Goal: Transaction & Acquisition: Purchase product/service

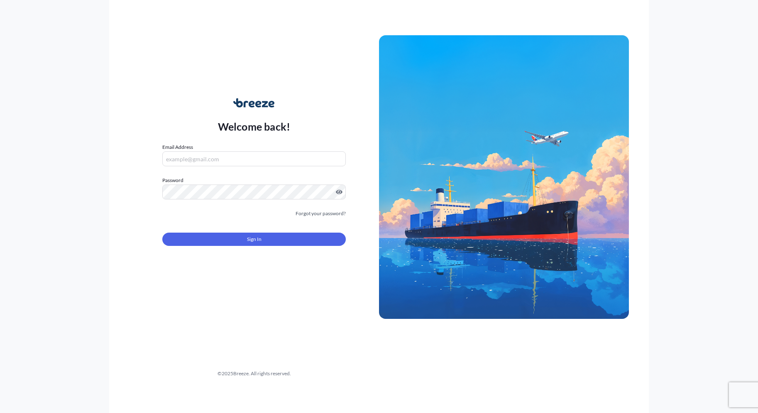
type input "[EMAIL_ADDRESS][DOMAIN_NAME]"
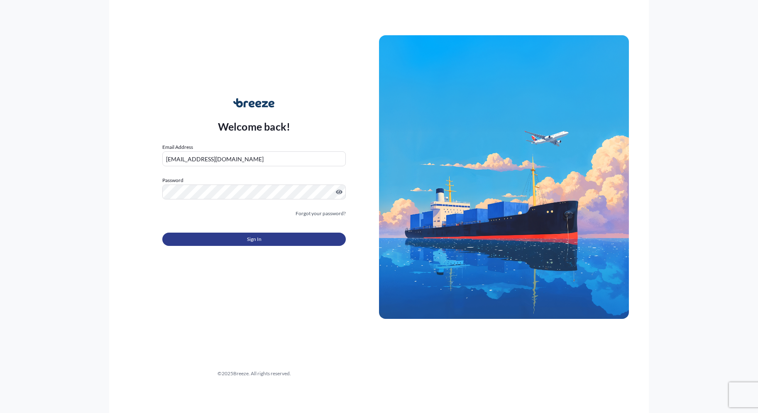
click at [265, 239] on button "Sign In" at bounding box center [253, 239] width 183 height 13
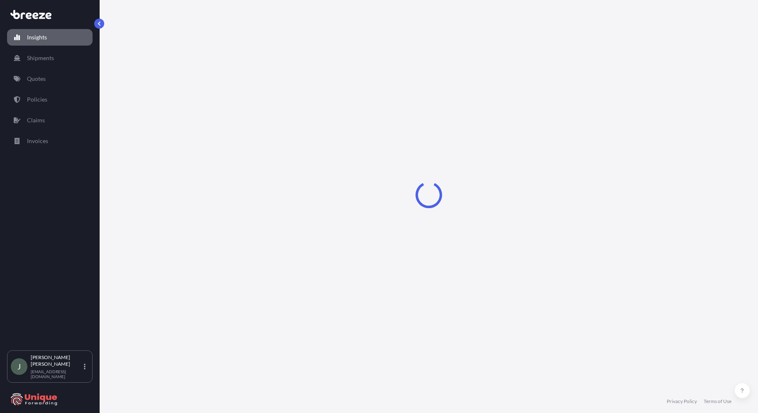
select select "2025"
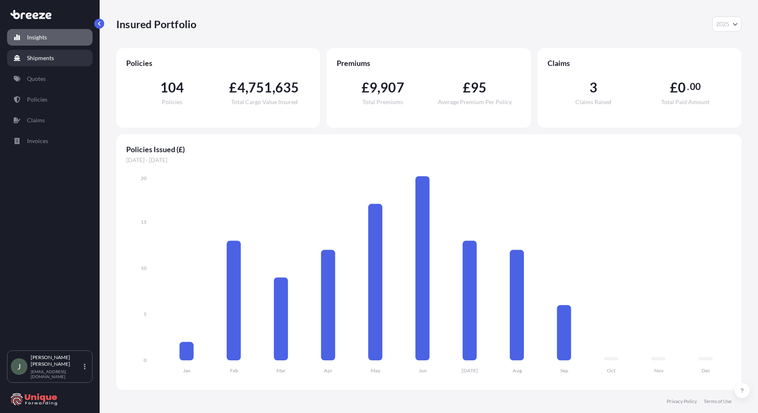
click at [49, 57] on p "Shipments" at bounding box center [40, 58] width 27 height 8
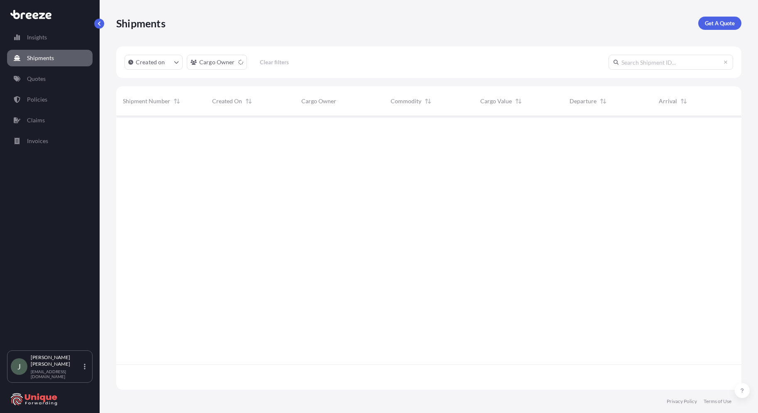
scroll to position [298, 619]
click at [717, 23] on p "Get A Quote" at bounding box center [720, 23] width 30 height 8
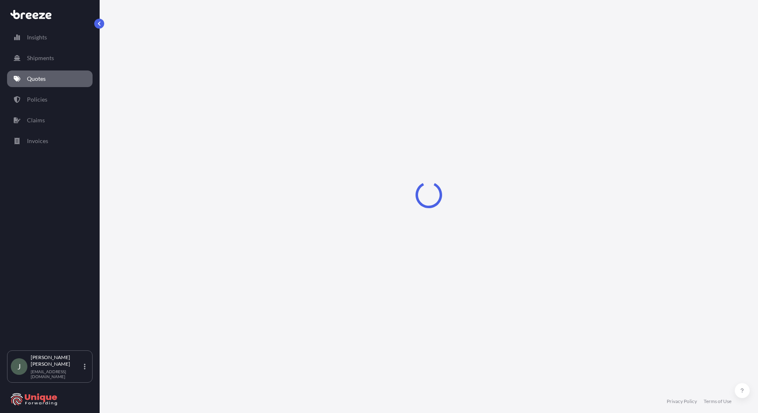
select select "Sea"
select select "1"
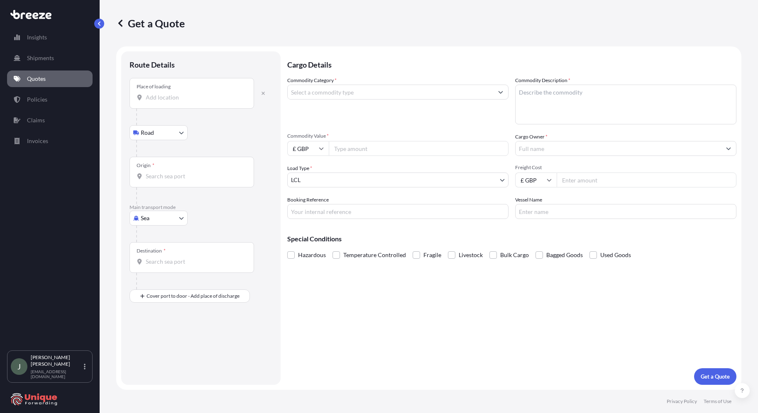
click at [165, 105] on div "Place of loading" at bounding box center [192, 93] width 125 height 31
click at [165, 102] on input "Place of loading" at bounding box center [195, 97] width 98 height 8
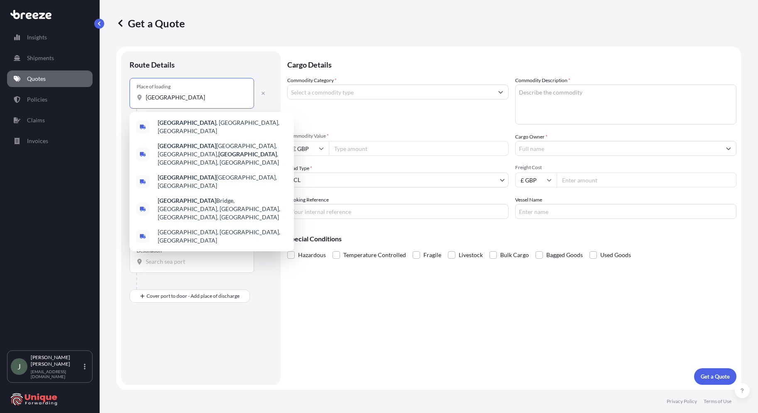
drag, startPoint x: 178, startPoint y: 100, endPoint x: 92, endPoint y: 101, distance: 85.9
click at [94, 103] on div "Insights Shipments Quotes Policies Claims Invoices J [PERSON_NAME] [EMAIL_ADDRE…" at bounding box center [379, 206] width 758 height 413
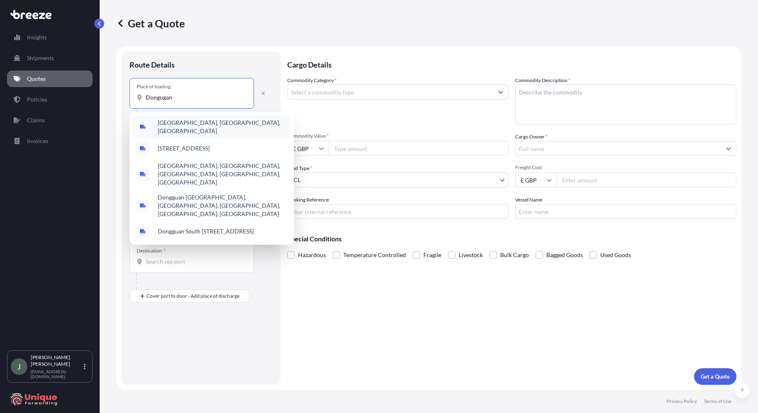
click at [181, 125] on span "[GEOGRAPHIC_DATA], [GEOGRAPHIC_DATA], [GEOGRAPHIC_DATA]" at bounding box center [223, 127] width 130 height 17
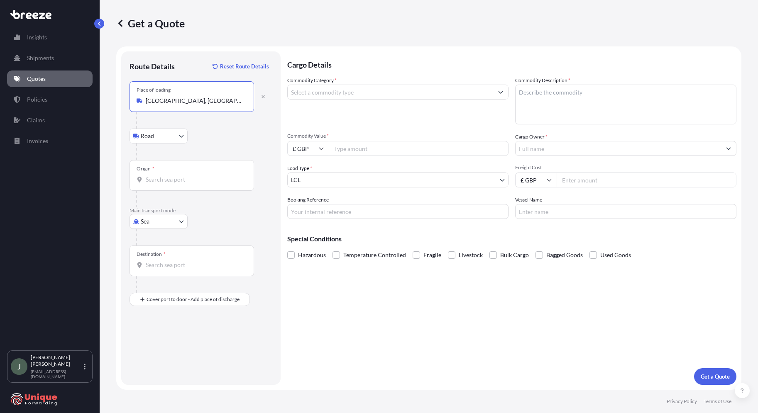
type input "[GEOGRAPHIC_DATA], [GEOGRAPHIC_DATA], [GEOGRAPHIC_DATA]"
click at [165, 177] on input "Origin *" at bounding box center [195, 180] width 98 height 8
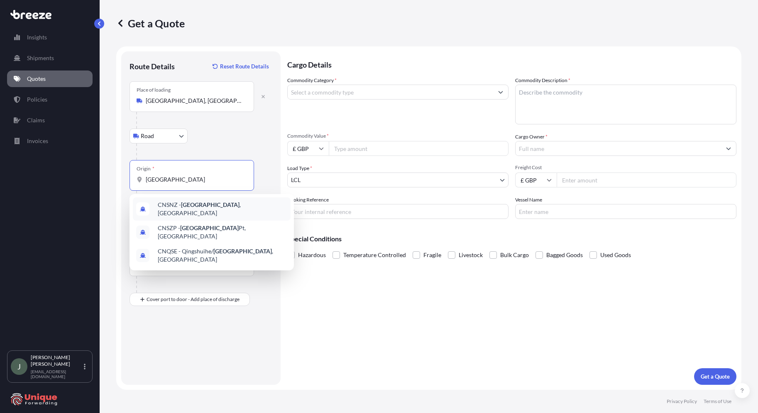
drag, startPoint x: 109, startPoint y: 186, endPoint x: 76, endPoint y: 186, distance: 33.2
click at [76, 186] on div "Insights Shipments Quotes Policies Claims Invoices J [PERSON_NAME] [EMAIL_ADDRE…" at bounding box center [379, 206] width 758 height 413
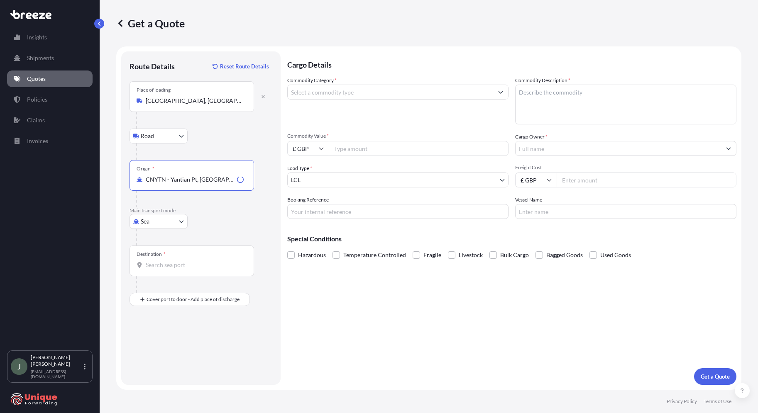
type input "CNYTN - Yantian Pt, [GEOGRAPHIC_DATA]"
click at [175, 262] on input "Destination *" at bounding box center [195, 265] width 98 height 8
click at [172, 298] on div "GBFXT - Felixst owe, [GEOGRAPHIC_DATA]" at bounding box center [212, 293] width 158 height 20
type input "GBFXT - Felixstowe, [GEOGRAPHIC_DATA]"
click at [161, 339] on div "Place of Discharge" at bounding box center [192, 340] width 125 height 31
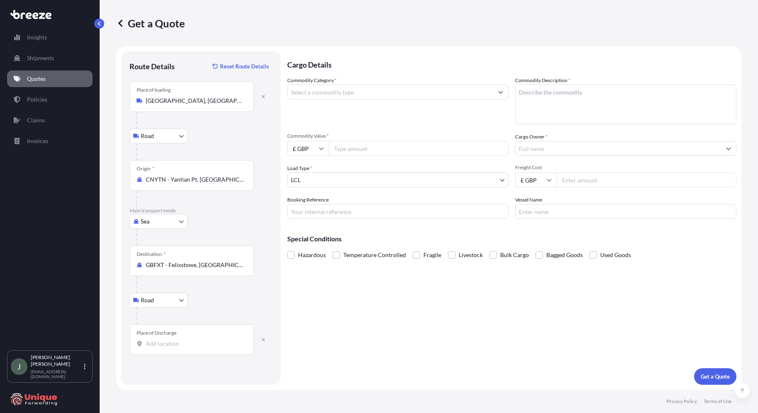
click at [161, 340] on input "Place of Discharge" at bounding box center [195, 344] width 98 height 8
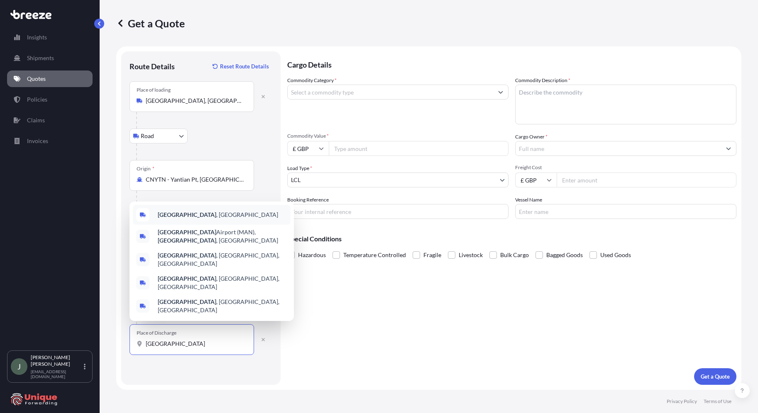
click at [184, 218] on b "[GEOGRAPHIC_DATA]" at bounding box center [187, 214] width 59 height 7
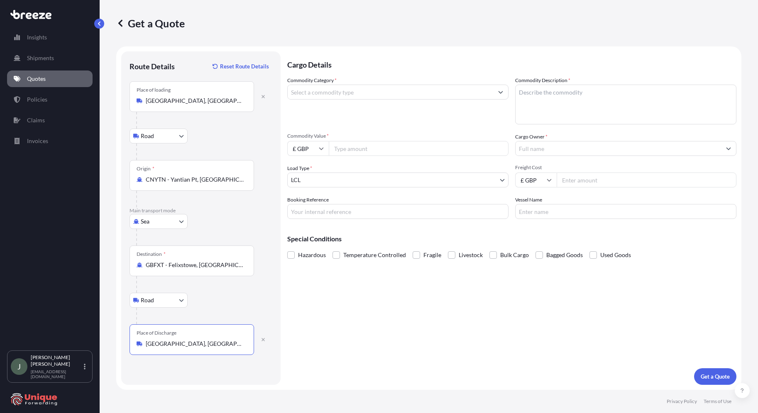
type input "[GEOGRAPHIC_DATA], [GEOGRAPHIC_DATA]"
click at [335, 97] on input "Commodity Category *" at bounding box center [390, 92] width 205 height 15
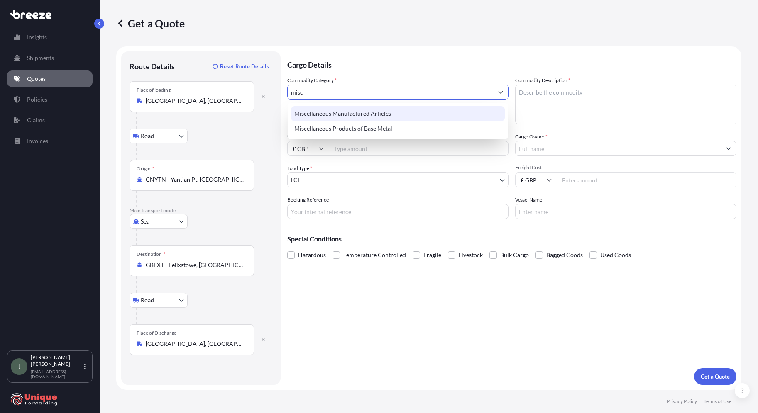
click at [331, 113] on div "Miscellaneous Manufactured Articles" at bounding box center [398, 113] width 214 height 15
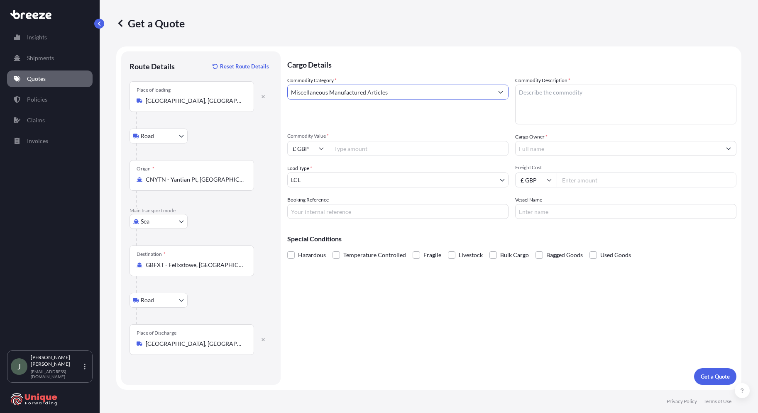
type input "Miscellaneous Manufactured Articles"
click at [599, 96] on textarea "Commodity Description *" at bounding box center [625, 105] width 221 height 40
click at [555, 92] on textarea "ECIG" at bounding box center [625, 105] width 221 height 40
type textarea "ECIG POD KIT"
click at [373, 150] on input "Commodity Value *" at bounding box center [419, 148] width 180 height 15
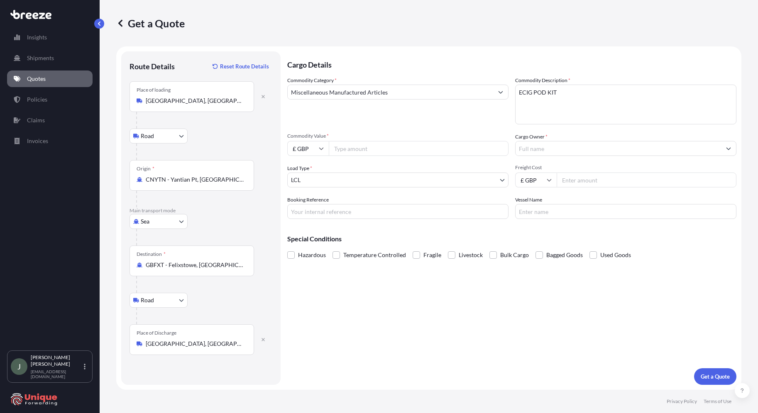
click at [304, 148] on input "£ GBP" at bounding box center [308, 148] width 42 height 15
click at [306, 204] on div "$ USD" at bounding box center [308, 206] width 35 height 16
type input "$ USD"
click at [350, 145] on input "Commodity Value *" at bounding box center [419, 148] width 180 height 15
type input "90820"
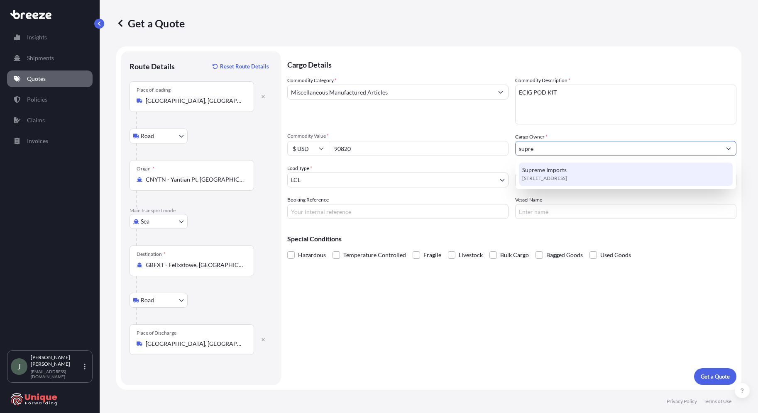
click at [566, 177] on span "[STREET_ADDRESS]" at bounding box center [544, 178] width 45 height 8
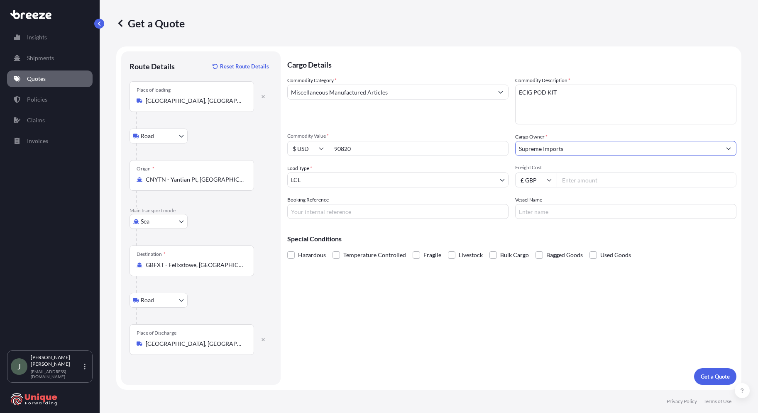
type input "Supreme Imports"
click at [589, 179] on input "Freight Cost" at bounding box center [647, 180] width 180 height 15
click at [586, 180] on input "Freight Cost" at bounding box center [647, 180] width 180 height 15
type input "1695"
click at [313, 210] on input "Booking Reference" at bounding box center [397, 211] width 221 height 15
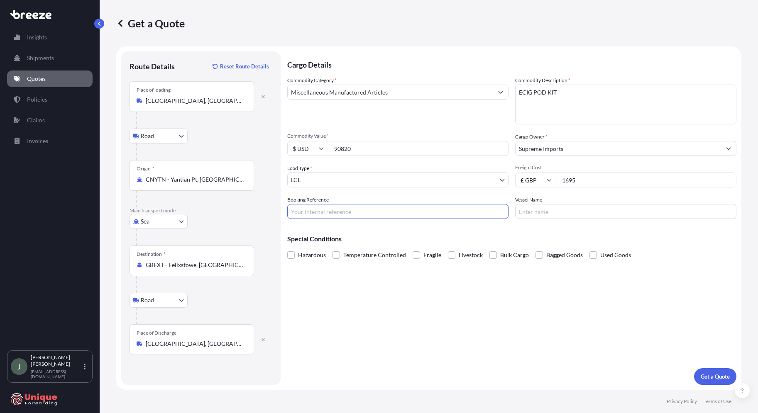
paste input "FIS25004361"
type input "FIS25004361"
click at [584, 216] on input "Vessel Name" at bounding box center [625, 211] width 221 height 15
paste input "OOCL [GEOGRAPHIC_DATA]"
type input "OOCL [GEOGRAPHIC_DATA]"
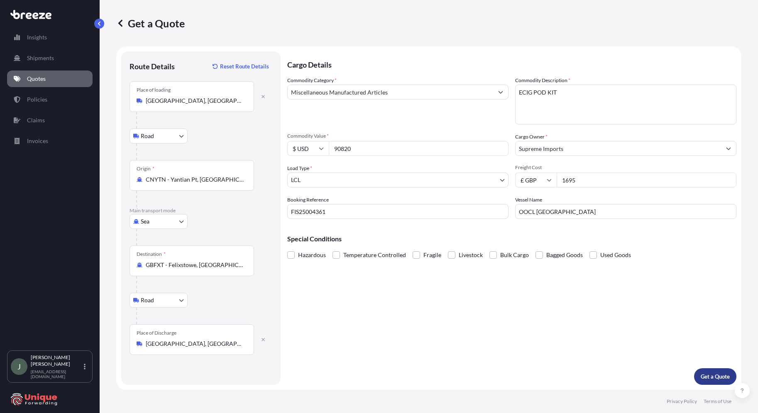
click at [718, 377] on p "Get a Quote" at bounding box center [715, 377] width 29 height 8
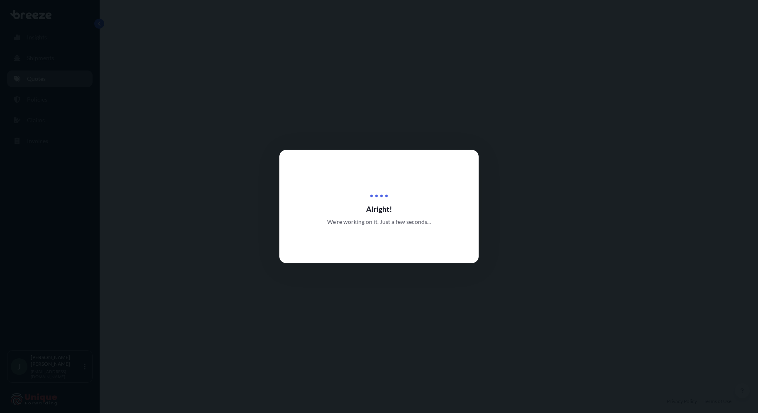
select select "Road"
select select "Sea"
select select "Road"
select select "1"
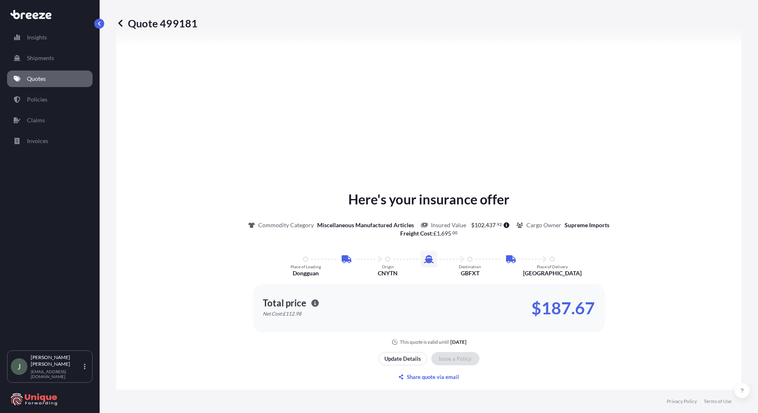
scroll to position [1094, 0]
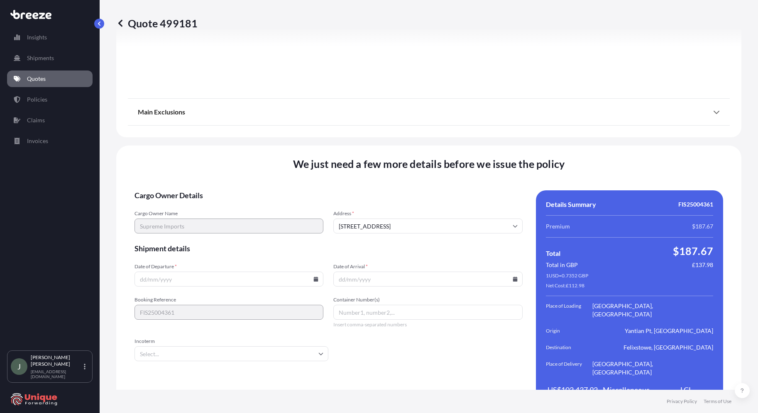
click at [211, 272] on input "Date of Departure *" at bounding box center [228, 279] width 189 height 15
type input "[DATE]"
click at [394, 305] on input "Container Number(s)" at bounding box center [427, 312] width 189 height 15
paste input "TXGU5600921"
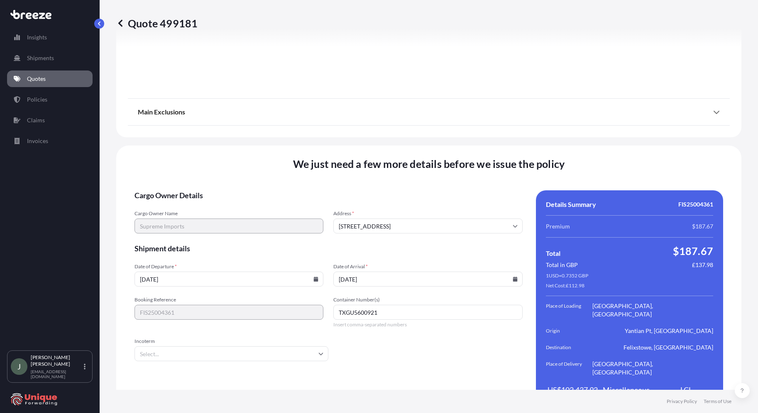
type input "TXGU5600921"
click at [181, 347] on input "Incoterm" at bounding box center [231, 354] width 194 height 15
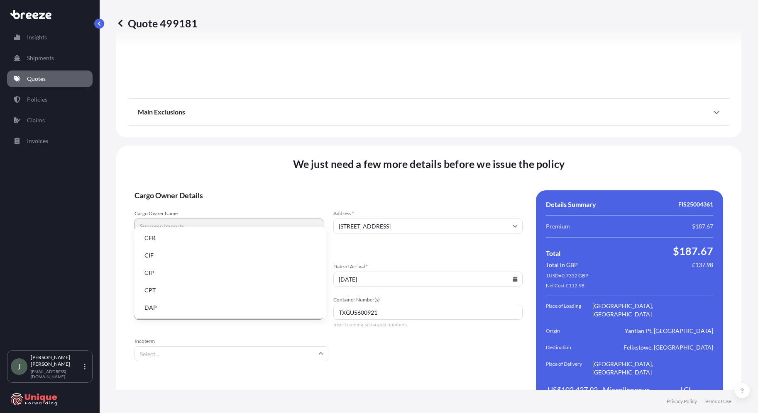
scroll to position [105, 0]
click at [170, 257] on li "EXW" at bounding box center [230, 255] width 185 height 16
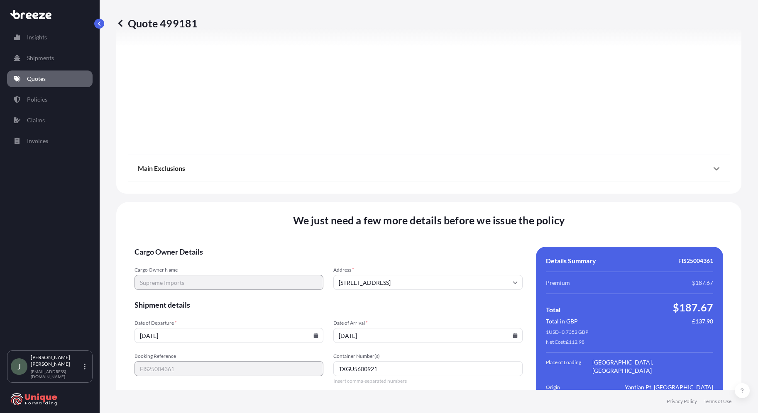
scroll to position [1094, 0]
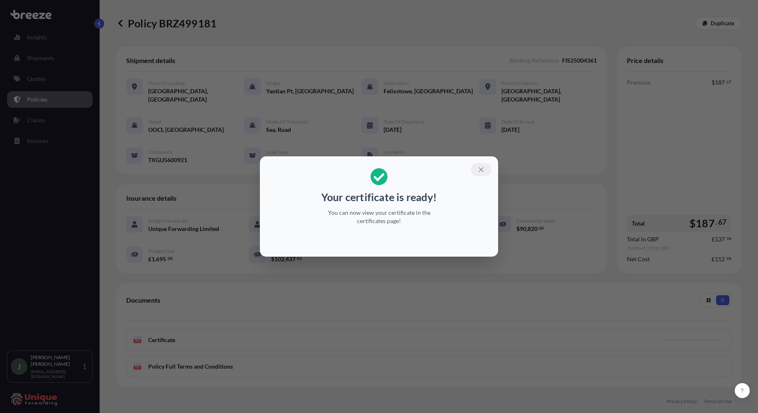
click at [479, 171] on icon "button" at bounding box center [481, 169] width 5 height 5
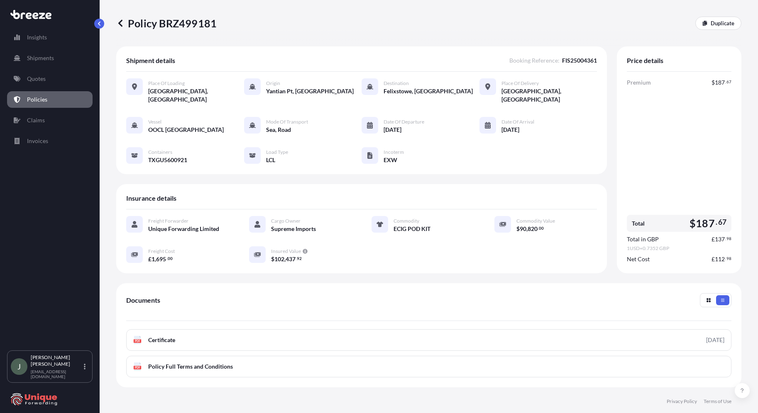
scroll to position [78, 0]
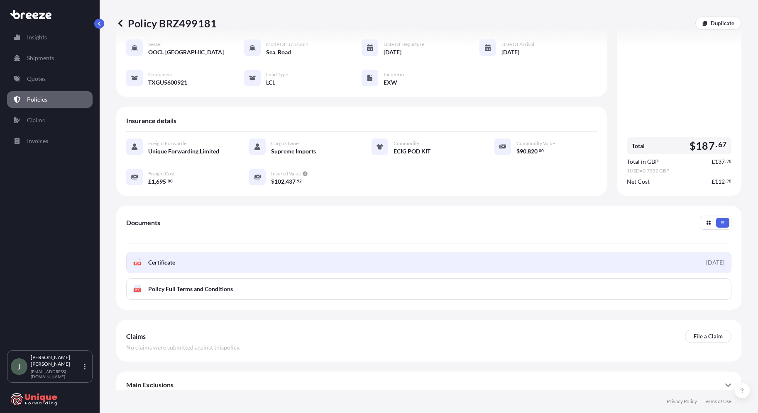
click at [716, 259] on div "[DATE]" at bounding box center [715, 263] width 18 height 8
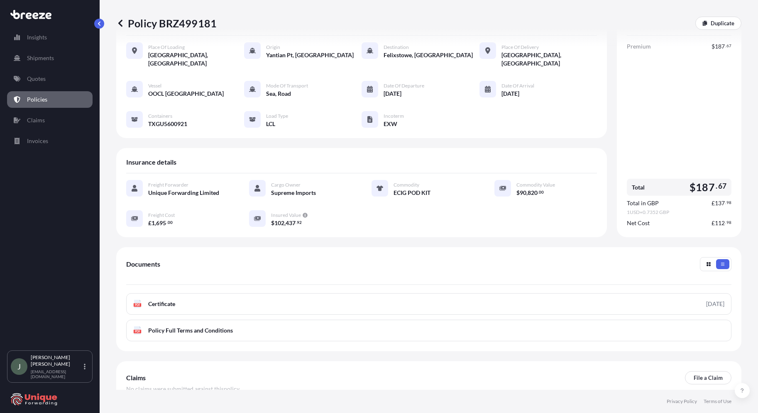
scroll to position [0, 0]
